Goal: Information Seeking & Learning: Learn about a topic

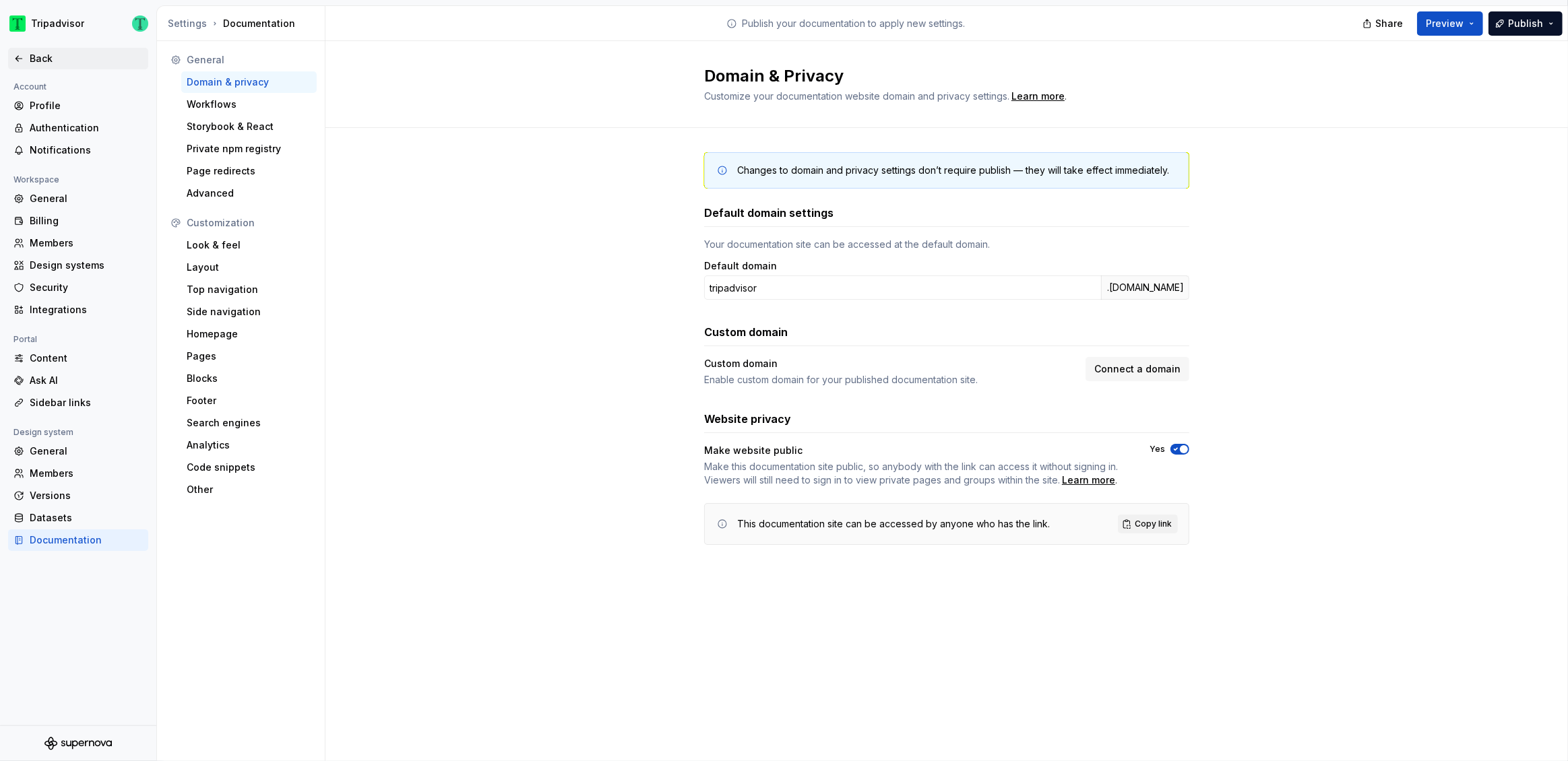
click at [38, 57] on div "Back" at bounding box center [86, 59] width 113 height 14
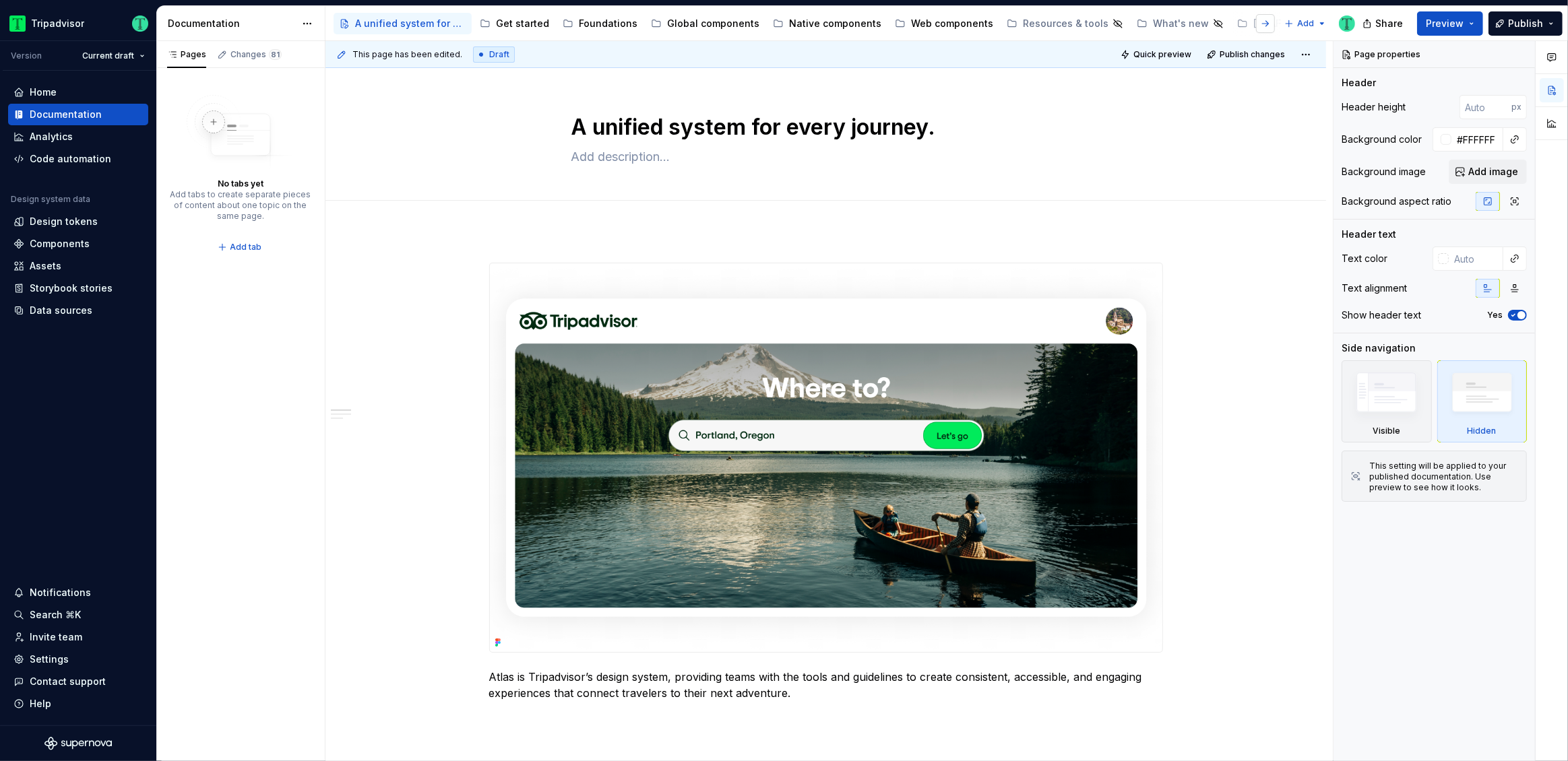
click at [1268, 25] on button "button" at bounding box center [1265, 24] width 19 height 19
click at [1304, 25] on icon "Page tree" at bounding box center [1308, 24] width 8 height 8
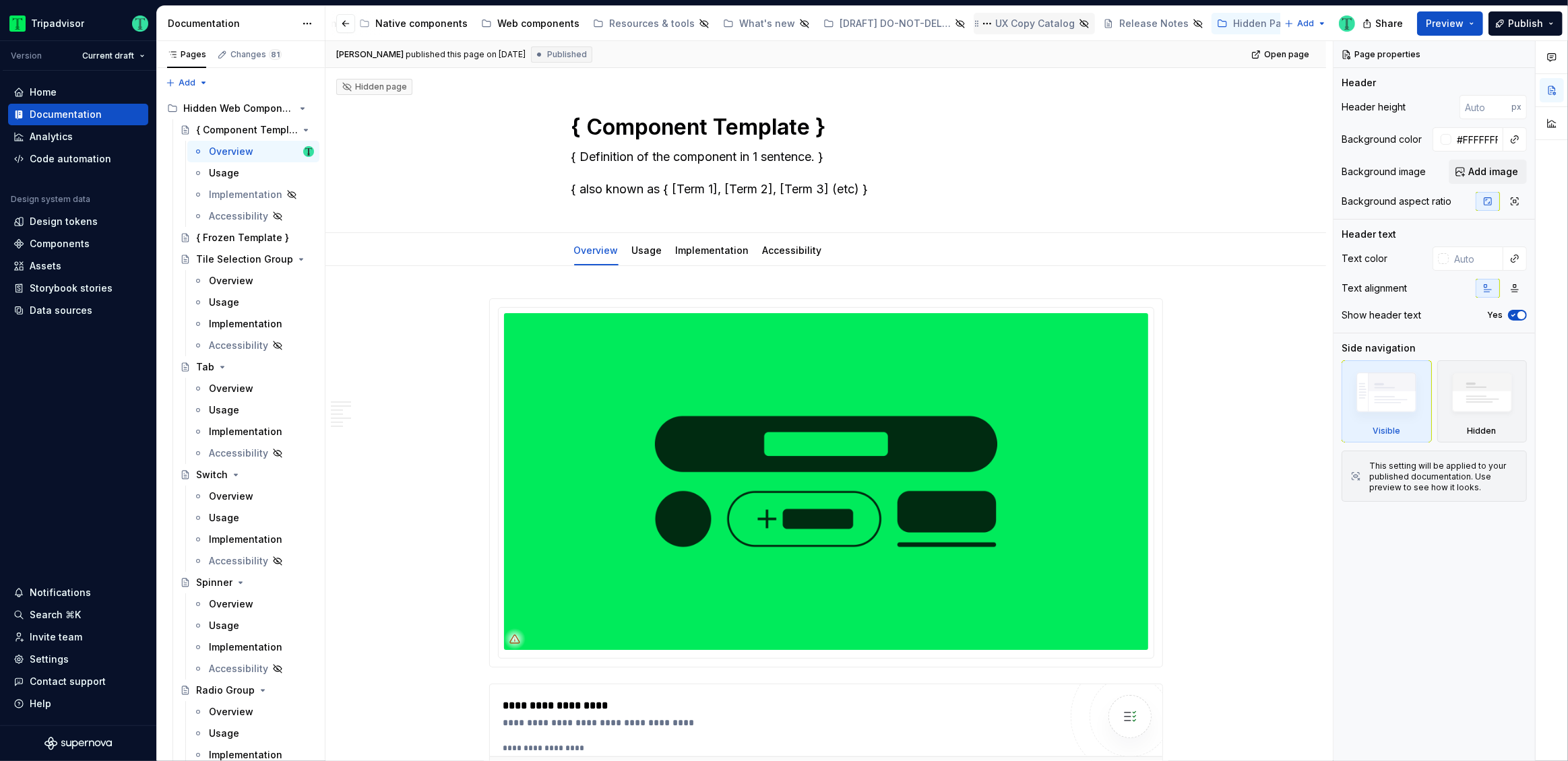
click at [1011, 18] on div "UX Copy Catalog" at bounding box center [1035, 24] width 79 height 14
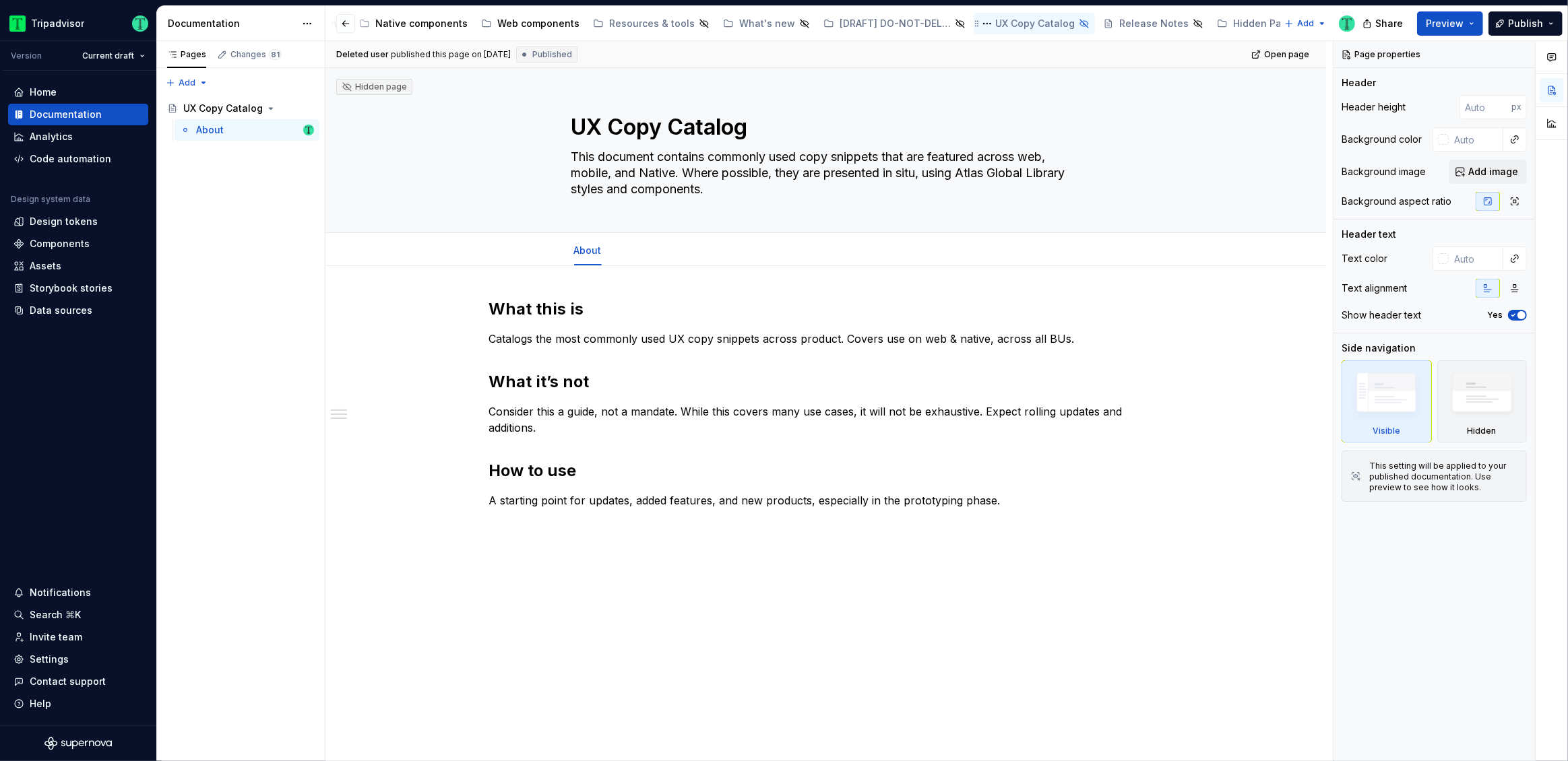
type textarea "*"
